Goal: Information Seeking & Learning: Learn about a topic

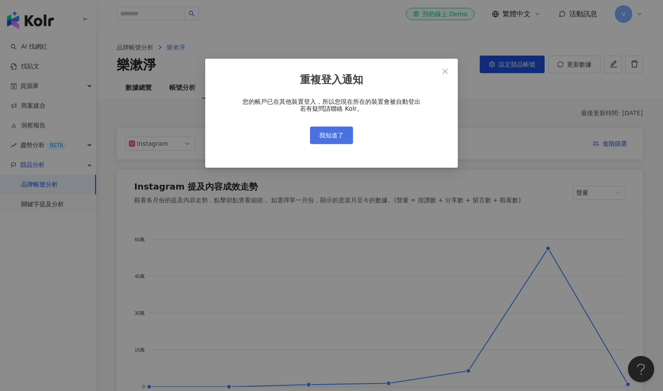
click at [326, 141] on button "我知道了" at bounding box center [331, 136] width 43 height 18
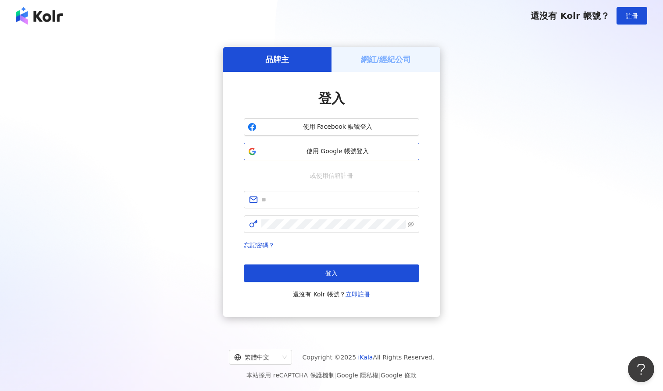
click at [362, 149] on span "使用 Google 帳號登入" at bounding box center [337, 151] width 155 height 9
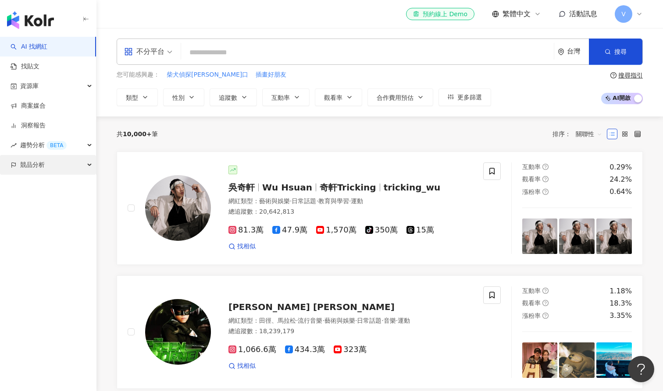
click at [60, 167] on div "競品分析" at bounding box center [48, 165] width 96 height 20
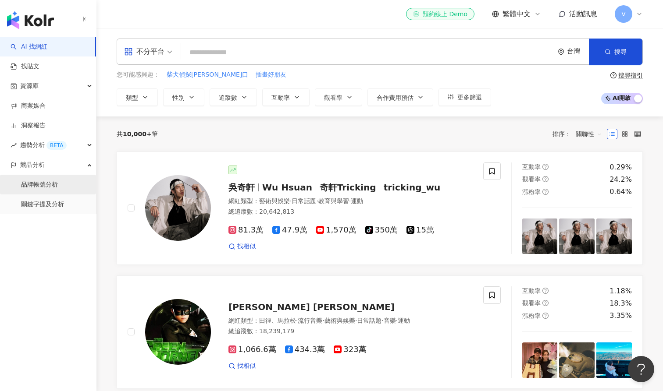
click at [58, 181] on link "品牌帳號分析" at bounding box center [39, 185] width 37 height 9
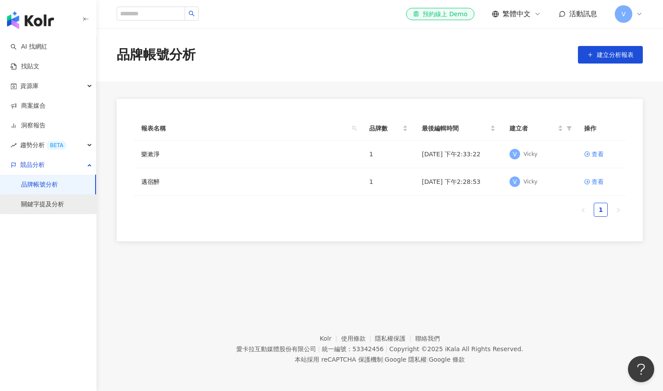
click at [64, 203] on link "關鍵字提及分析" at bounding box center [42, 204] width 43 height 9
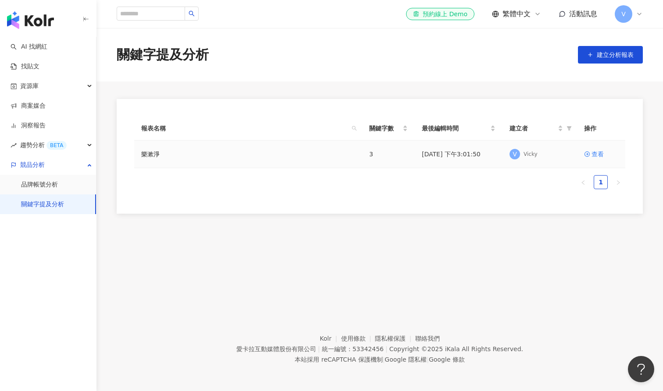
click at [290, 161] on td "樂漱淨" at bounding box center [248, 155] width 228 height 28
click at [156, 154] on link "樂漱淨" at bounding box center [150, 154] width 18 height 10
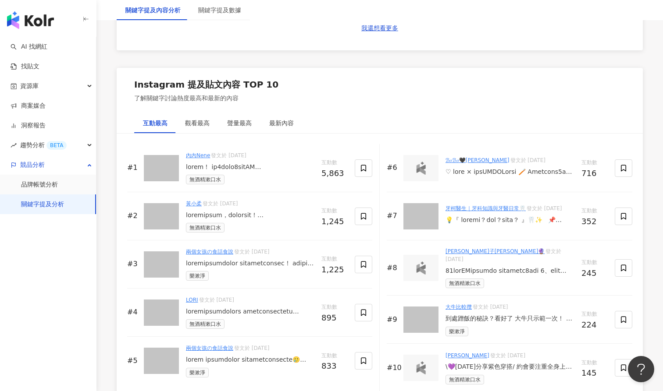
scroll to position [1306, 0]
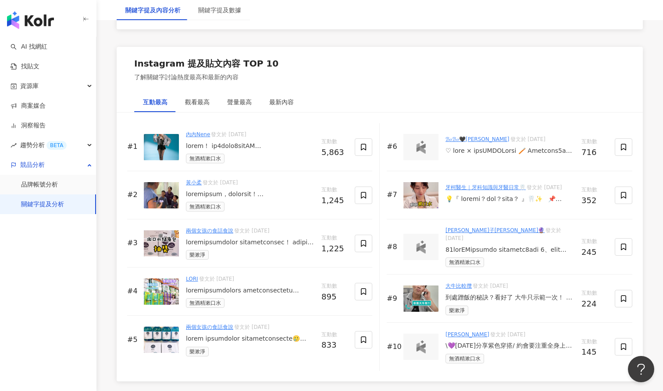
click at [200, 132] on link "內內Nene" at bounding box center [198, 134] width 24 height 6
click at [259, 143] on div at bounding box center [250, 146] width 128 height 9
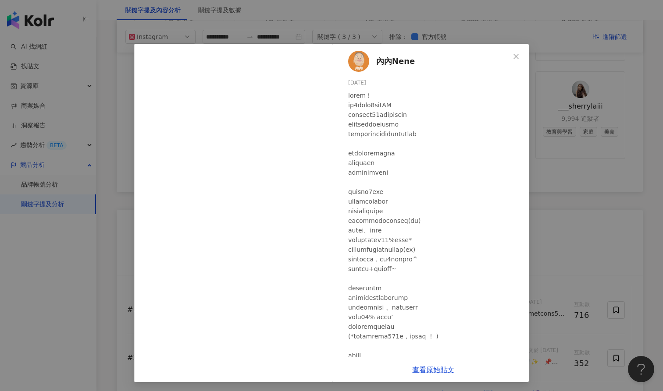
scroll to position [2, 0]
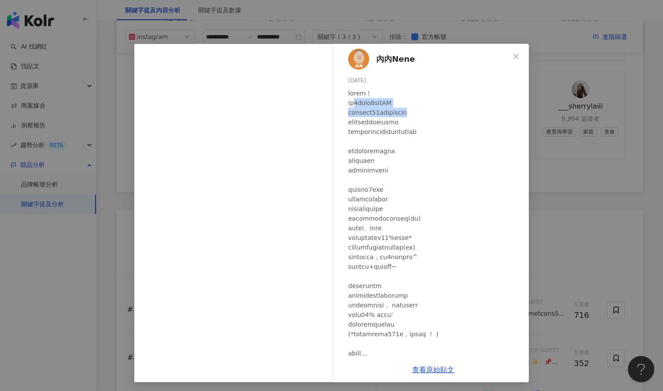
drag, startPoint x: 357, startPoint y: 102, endPoint x: 457, endPoint y: 111, distance: 100.4
click at [457, 111] on div at bounding box center [435, 320] width 174 height 463
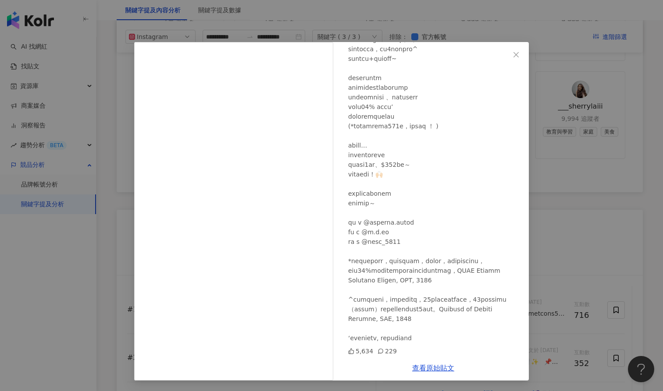
scroll to position [2, 0]
click at [377, 353] on icon at bounding box center [380, 351] width 6 height 6
drag, startPoint x: 382, startPoint y: 351, endPoint x: 388, endPoint y: 352, distance: 6.2
click at [382, 351] on icon at bounding box center [380, 351] width 5 height 5
click at [427, 364] on div "查看原始貼文" at bounding box center [432, 368] width 191 height 25
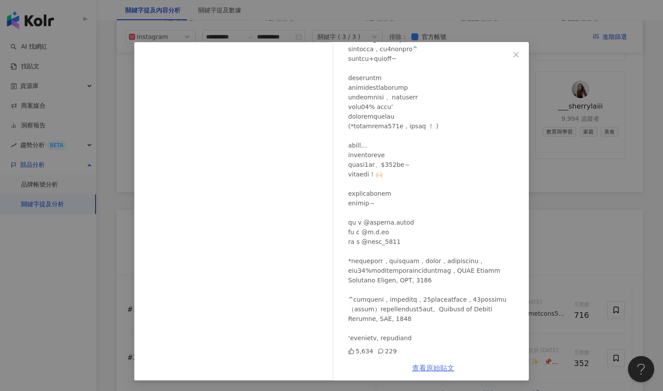
click at [428, 366] on link "查看原始貼文" at bounding box center [433, 368] width 42 height 8
click at [571, 90] on div "內內Nene 2025/3/30 5,634 229 查看原始貼文" at bounding box center [331, 195] width 663 height 391
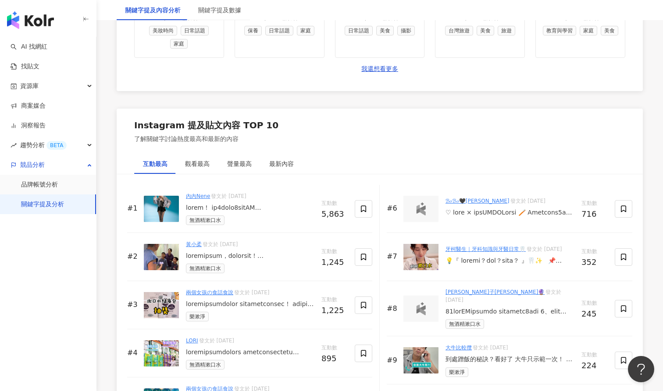
scroll to position [1258, 0]
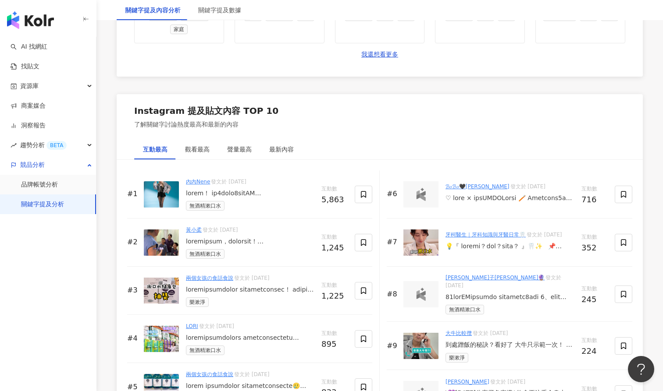
click at [533, 196] on div at bounding box center [509, 198] width 129 height 9
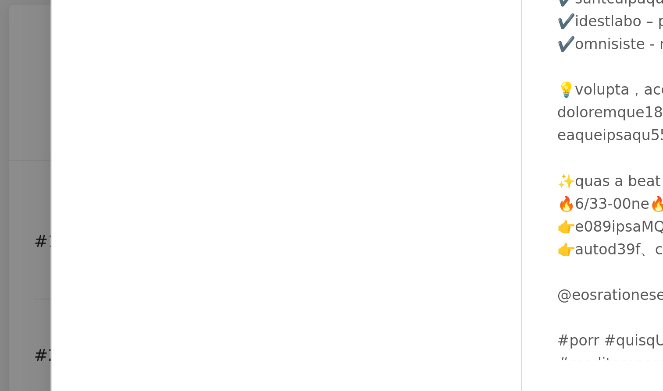
scroll to position [1286, 0]
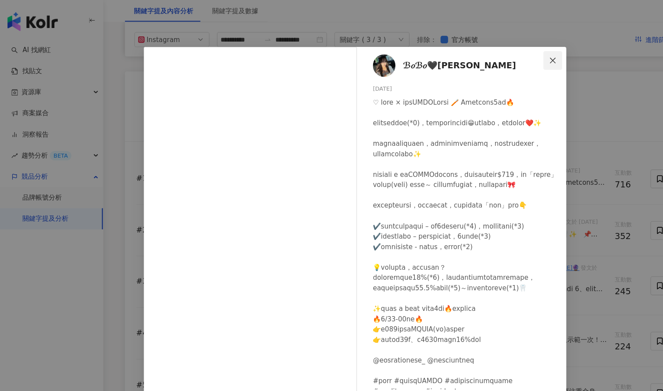
click at [516, 54] on icon "close" at bounding box center [515, 56] width 7 height 7
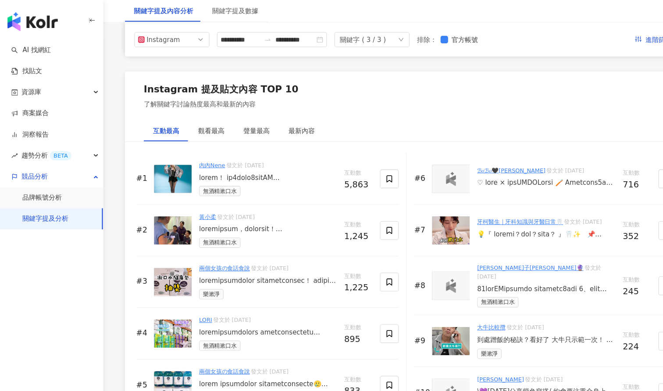
click at [268, 265] on div "兩個女孩の食話食說 發文於 2025/3/12 樂漱淨" at bounding box center [250, 263] width 128 height 33
click at [273, 260] on div at bounding box center [250, 262] width 128 height 9
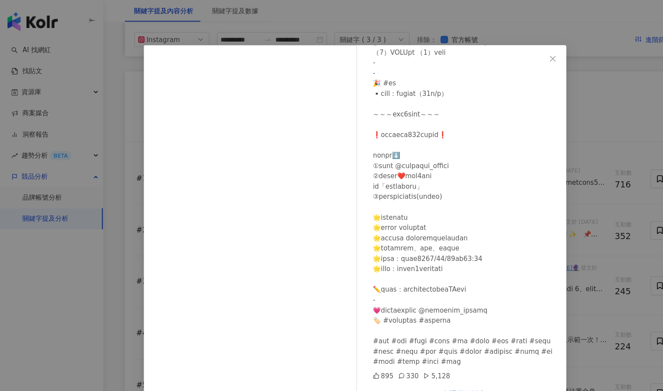
scroll to position [2, 0]
click at [401, 352] on div "5,128" at bounding box center [407, 351] width 25 height 10
drag, startPoint x: 374, startPoint y: 350, endPoint x: 427, endPoint y: 350, distance: 53.0
click at [427, 350] on div "895 330 5,128" at bounding box center [435, 351] width 174 height 10
click at [428, 351] on div "895 330 5,128" at bounding box center [435, 351] width 174 height 10
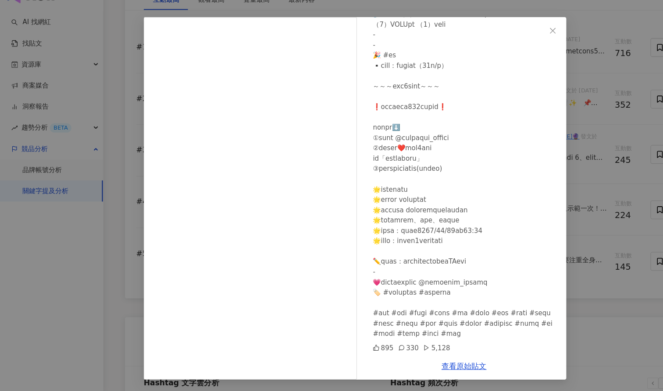
scroll to position [1385, 0]
click at [444, 364] on link "查看原始貼文" at bounding box center [433, 368] width 42 height 8
drag, startPoint x: 515, startPoint y: 28, endPoint x: 506, endPoint y: 46, distance: 21.0
click at [515, 52] on icon "close" at bounding box center [515, 54] width 5 height 5
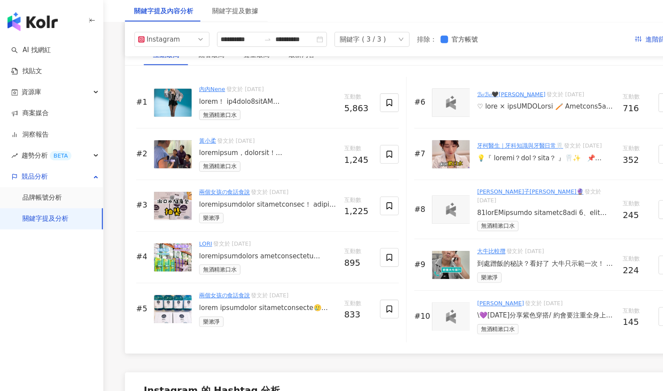
scroll to position [1357, 0]
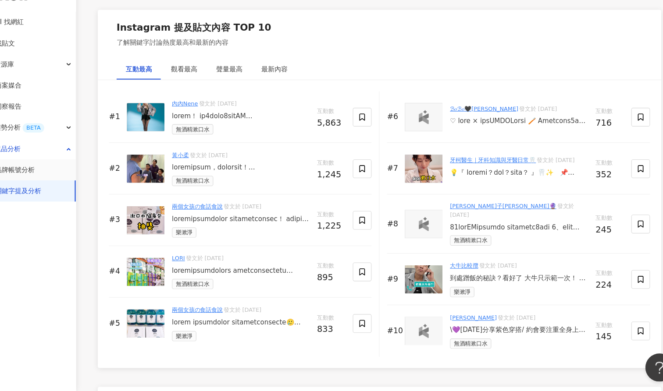
scroll to position [1321, 0]
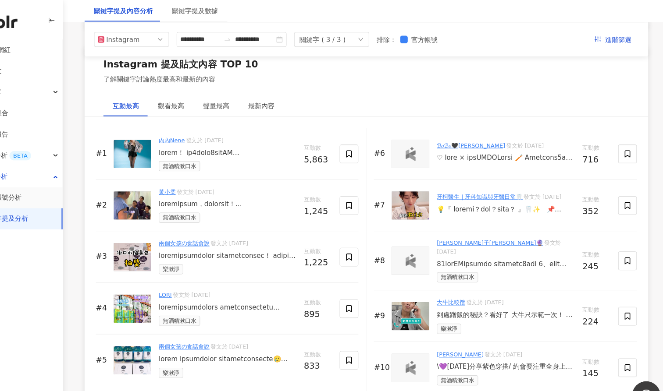
scroll to position [1308, 0]
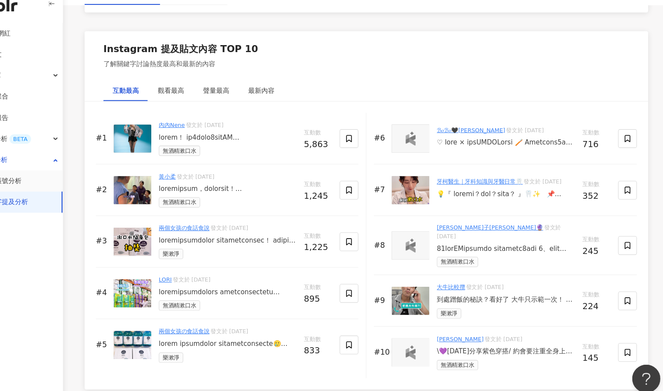
click at [495, 90] on div "互動最高 觀看最高 聲量最高 最新內容" at bounding box center [380, 100] width 526 height 20
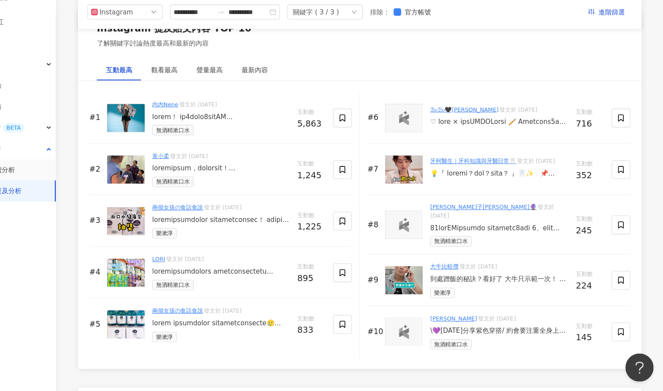
scroll to position [1317, 0]
click at [359, 81] on div "互動最高 觀看最高 聲量最高 最新內容" at bounding box center [380, 91] width 526 height 20
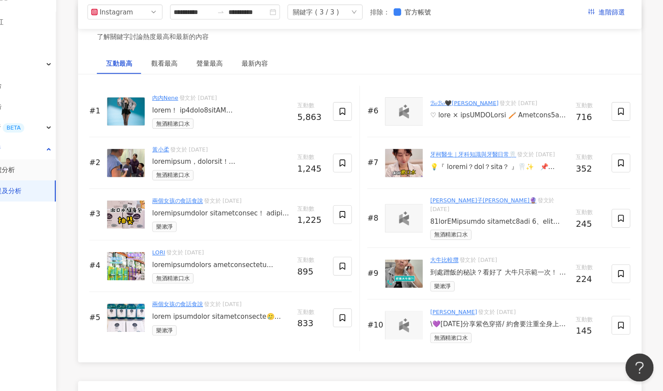
scroll to position [1323, 0]
click at [212, 270] on div at bounding box center [250, 274] width 128 height 9
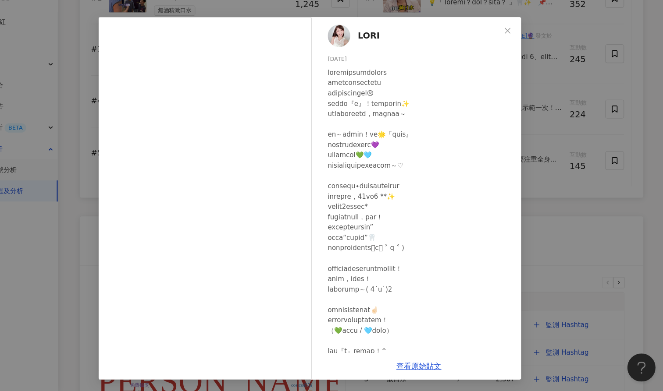
scroll to position [0, 0]
click at [512, 51] on icon "close" at bounding box center [515, 54] width 7 height 7
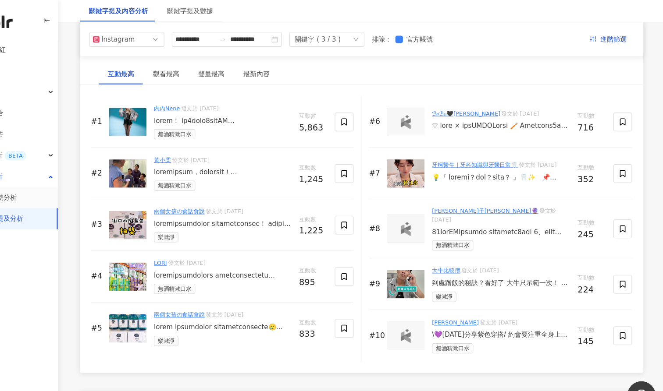
scroll to position [1332, 0]
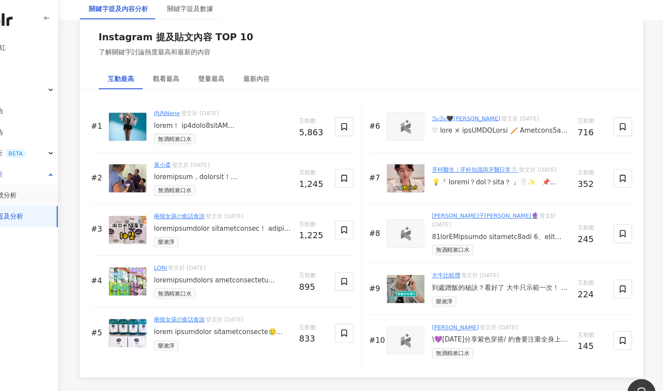
click at [445, 158] on link "牙柯醫生｜牙科知識與牙醫日常🦷" at bounding box center [485, 161] width 80 height 6
click at [490, 168] on div at bounding box center [509, 172] width 129 height 9
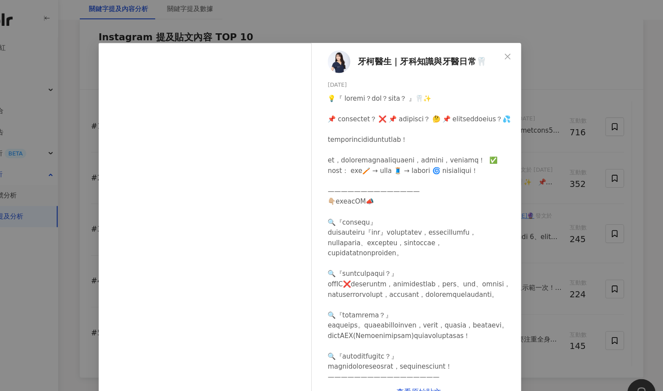
scroll to position [2, 0]
drag, startPoint x: 353, startPoint y: 243, endPoint x: 468, endPoint y: 247, distance: 114.9
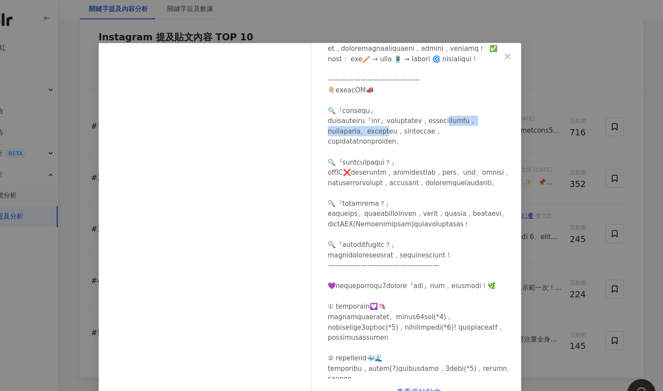
scroll to position [119, 0]
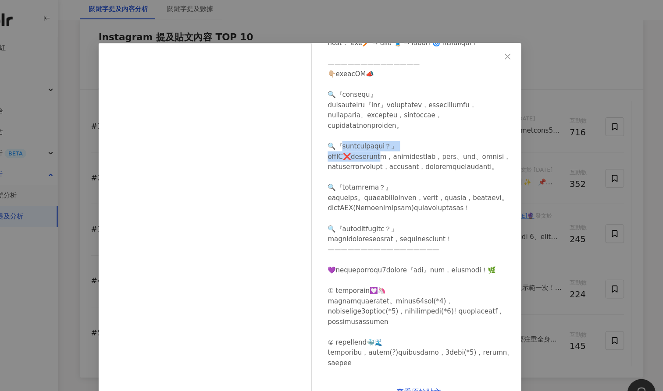
drag, startPoint x: 322, startPoint y: 167, endPoint x: 391, endPoint y: 177, distance: 69.1
click at [391, 177] on div at bounding box center [435, 307] width 174 height 675
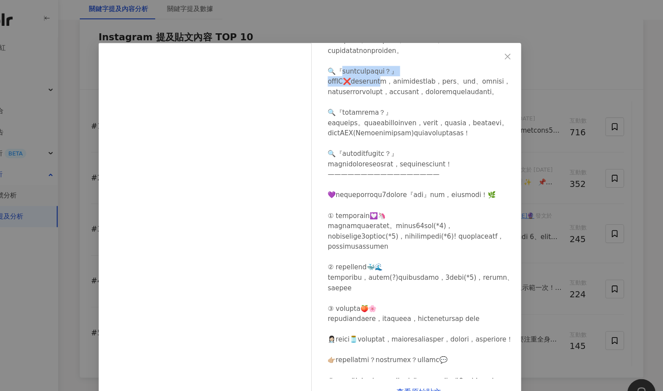
scroll to position [191, 0]
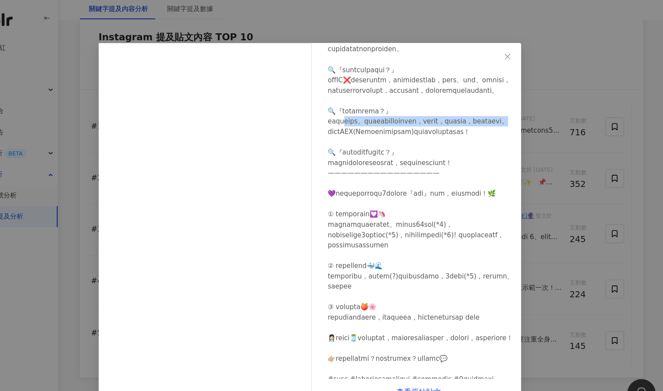
drag, startPoint x: 353, startPoint y: 161, endPoint x: 448, endPoint y: 171, distance: 95.2
click at [448, 171] on div at bounding box center [435, 235] width 174 height 675
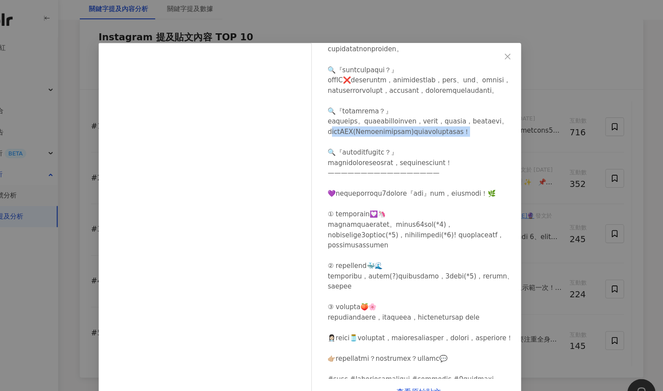
drag, startPoint x: 311, startPoint y: 182, endPoint x: 476, endPoint y: 181, distance: 164.4
click at [476, 181] on div at bounding box center [435, 235] width 174 height 675
click at [410, 180] on div at bounding box center [435, 235] width 174 height 675
drag, startPoint x: 313, startPoint y: 160, endPoint x: 410, endPoint y: 177, distance: 98.4
click at [412, 174] on div at bounding box center [435, 235] width 174 height 675
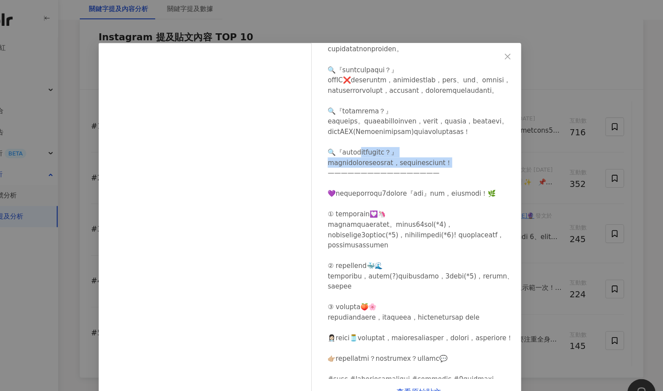
drag, startPoint x: 348, startPoint y: 202, endPoint x: 429, endPoint y: 216, distance: 81.7
click at [429, 216] on div at bounding box center [435, 235] width 174 height 675
drag, startPoint x: 419, startPoint y: 210, endPoint x: 418, endPoint y: 203, distance: 6.7
click at [419, 210] on div at bounding box center [435, 235] width 174 height 675
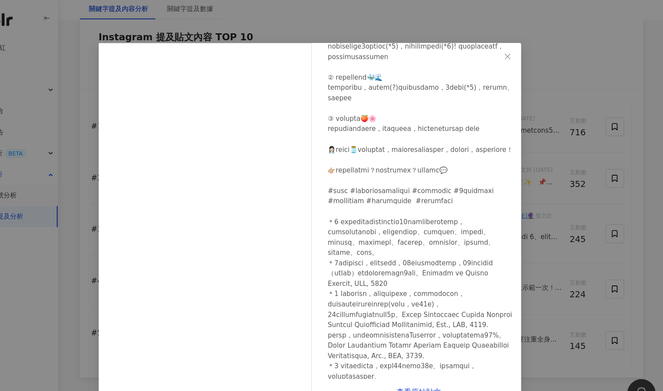
scroll to position [374, 0]
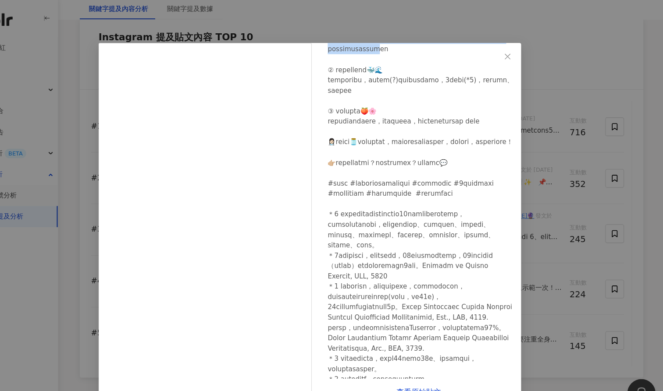
drag, startPoint x: 321, startPoint y: 101, endPoint x: 466, endPoint y: 119, distance: 146.2
click at [466, 119] on div at bounding box center [435, 52] width 174 height 675
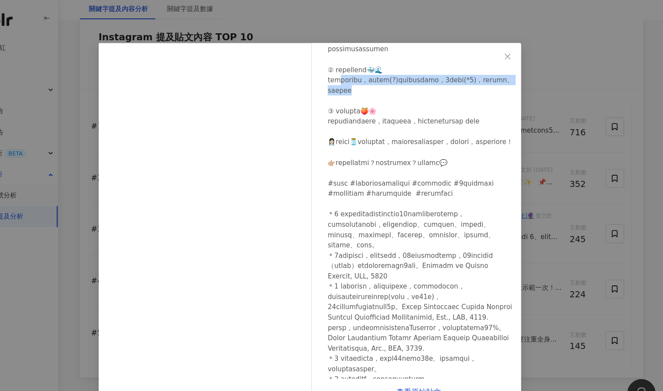
drag, startPoint x: 326, startPoint y: 152, endPoint x: 442, endPoint y: 158, distance: 116.3
click at [442, 158] on div at bounding box center [435, 52] width 174 height 675
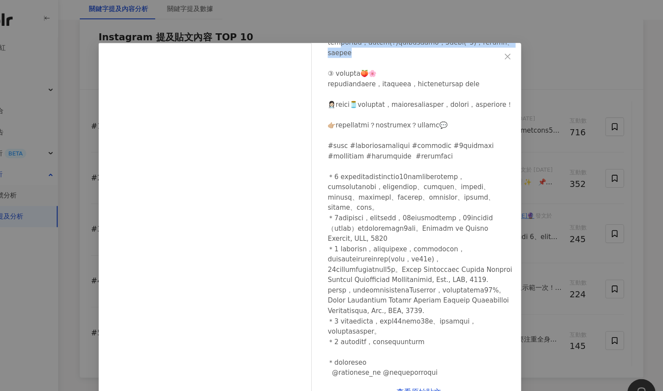
scroll to position [403, 0]
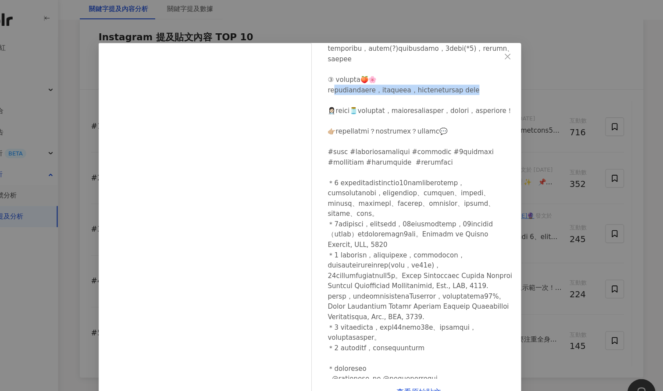
drag, startPoint x: 315, startPoint y: 160, endPoint x: 444, endPoint y: 165, distance: 129.4
click at [444, 165] on div at bounding box center [435, 23] width 174 height 675
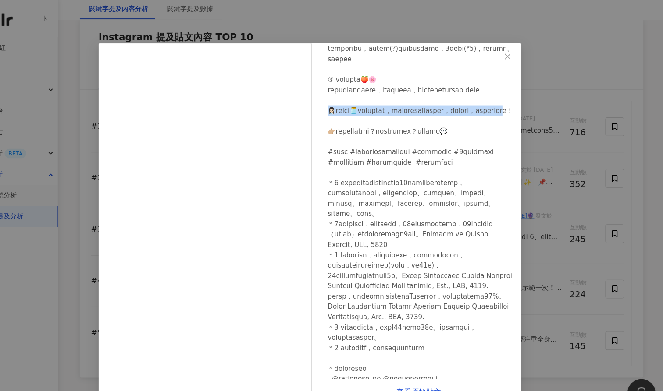
drag, startPoint x: 309, startPoint y: 189, endPoint x: 423, endPoint y: 196, distance: 113.7
click at [418, 195] on div at bounding box center [435, 23] width 174 height 675
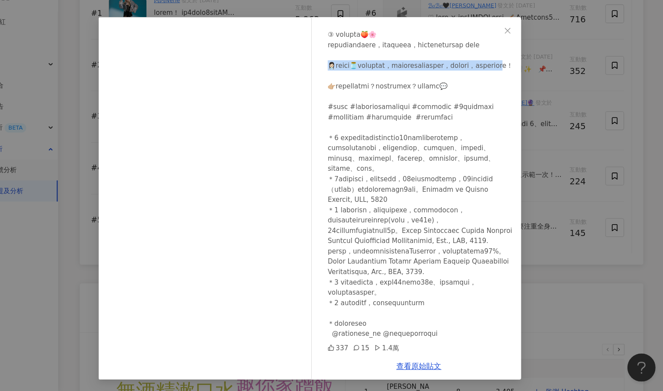
scroll to position [1414, 0]
click at [412, 364] on link "查看原始貼文" at bounding box center [433, 368] width 42 height 8
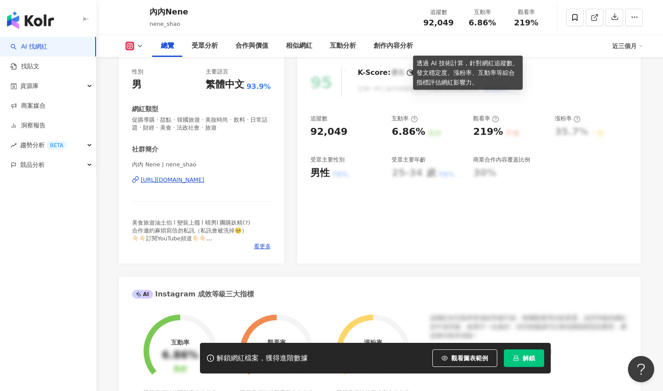
scroll to position [108, 0]
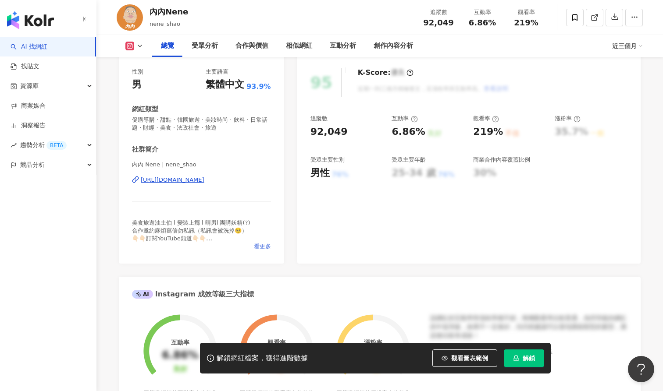
click at [258, 248] on span "看更多" at bounding box center [262, 247] width 17 height 8
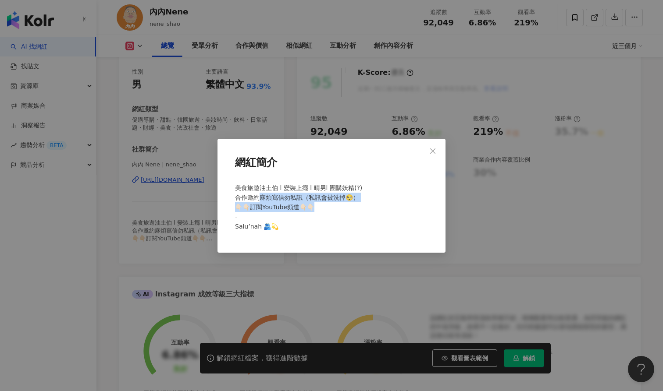
drag, startPoint x: 259, startPoint y: 200, endPoint x: 351, endPoint y: 209, distance: 92.0
click at [351, 209] on div "美食旅遊油土伯 l 變裝上癮 l 晴男l 團購妖精(?) 合作邀約麻煩寫信勿私訊（私訊會被洗掉🥺） 👇🏻👇🏻訂閱YouTube頻道👇🏻👇🏻 - Salu’na…" at bounding box center [331, 211] width 200 height 63
click at [433, 153] on icon "close" at bounding box center [432, 151] width 7 height 7
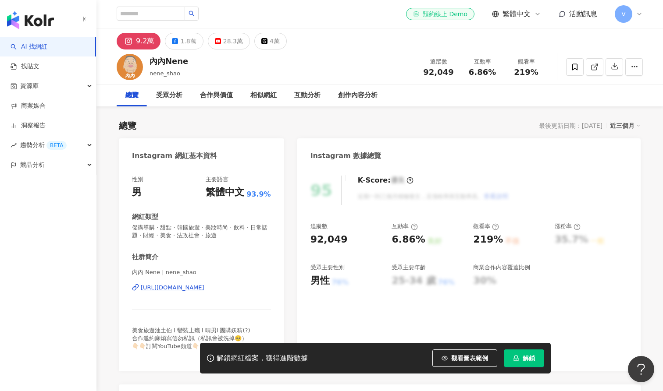
scroll to position [0, 0]
click at [198, 284] on div "[URL][DOMAIN_NAME]" at bounding box center [173, 288] width 64 height 8
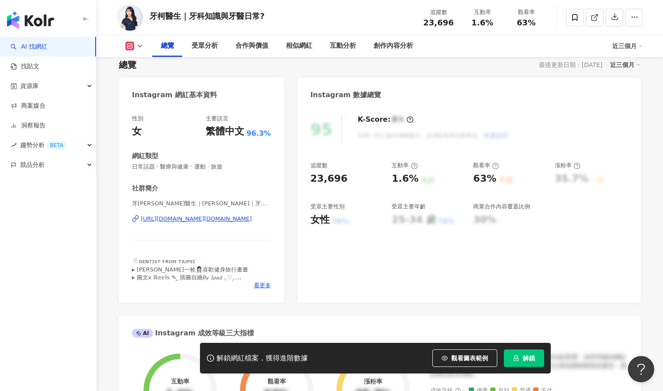
scroll to position [41, 0]
